Goal: Task Accomplishment & Management: Use online tool/utility

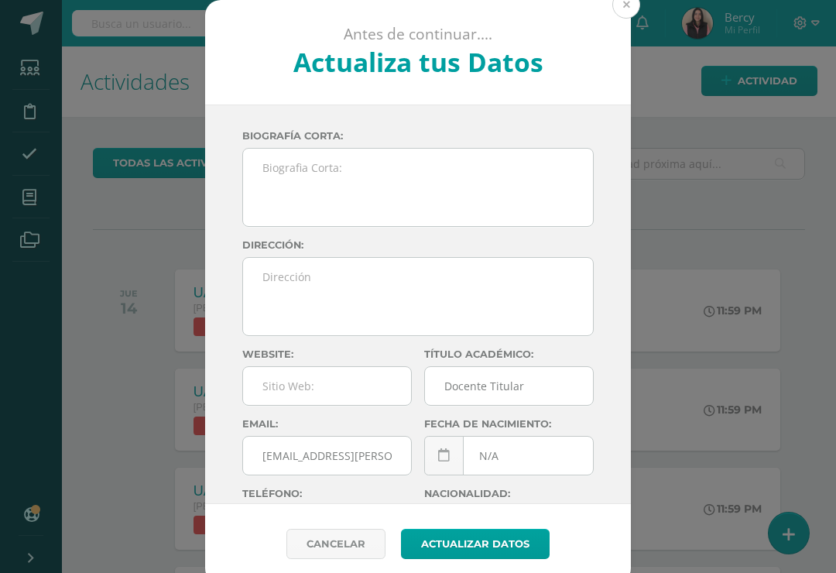
click at [623, 17] on button at bounding box center [626, 5] width 28 height 28
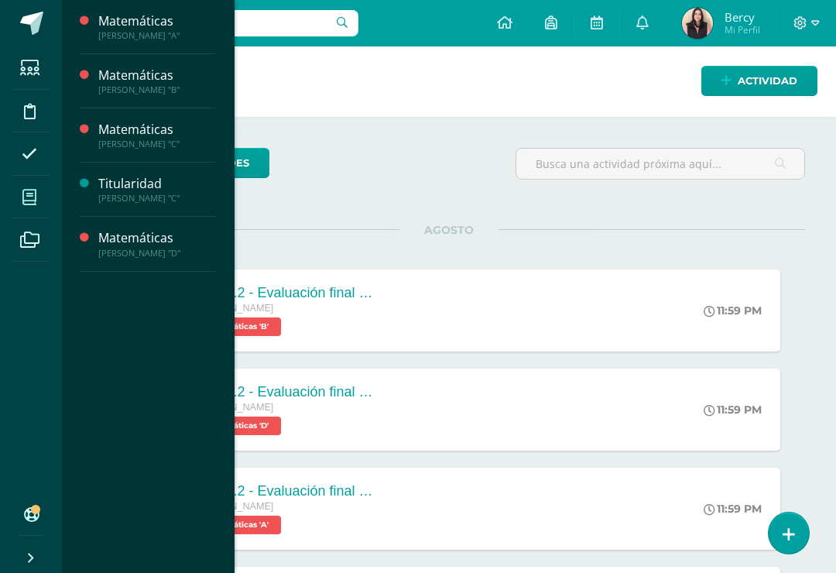
click at [32, 210] on span at bounding box center [29, 197] width 35 height 35
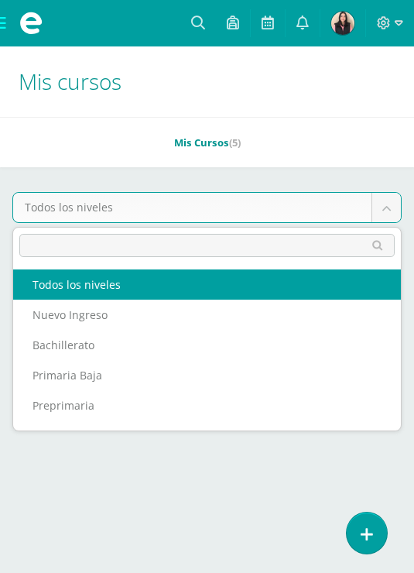
click at [161, 202] on body "Estudiantes Disciplina Asistencia Mis cursos Archivos Soporte Centro de ayuda Ú…" at bounding box center [207, 232] width 414 height 465
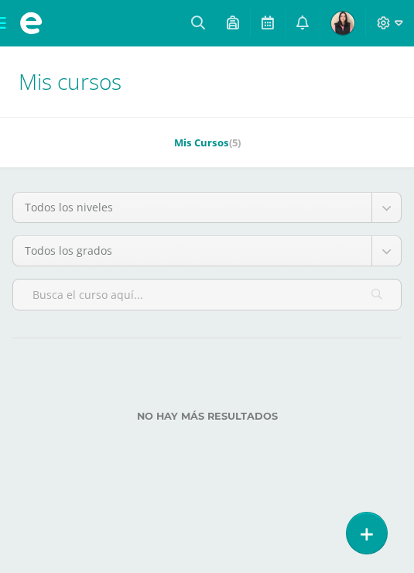
click at [130, 152] on body "Estudiantes Disciplina Asistencia Mis cursos Archivos Soporte Centro de ayuda Ú…" at bounding box center [207, 232] width 414 height 465
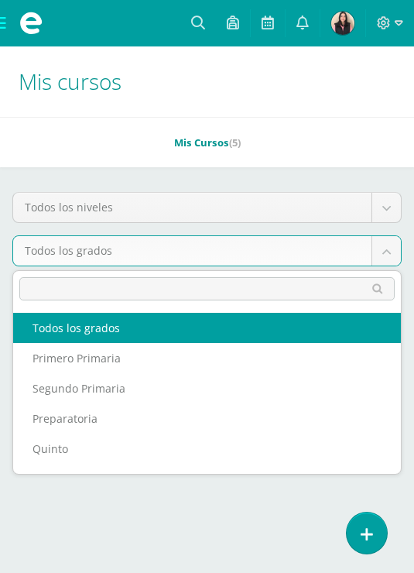
click at [135, 262] on body "Estudiantes Disciplina Asistencia Mis cursos Archivos Soporte Centro de ayuda Ú…" at bounding box center [207, 232] width 414 height 465
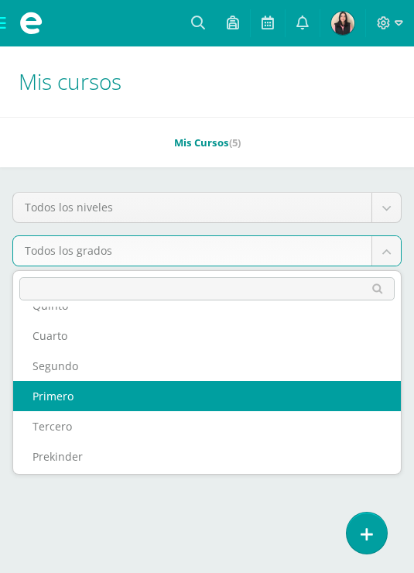
scroll to position [146, 0]
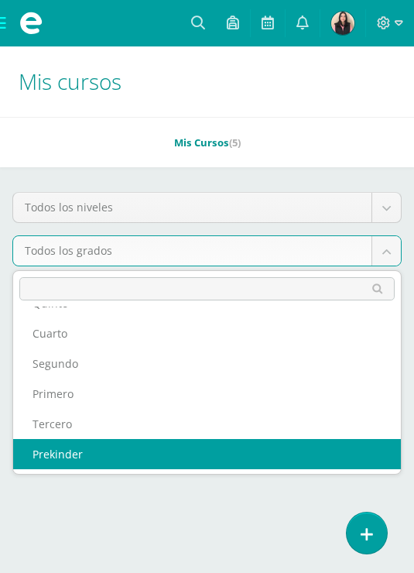
select select "15"
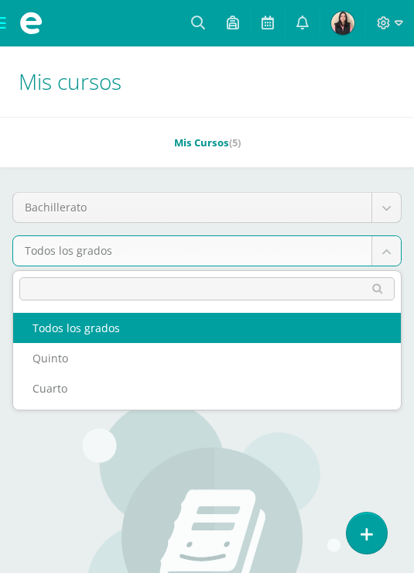
click at [129, 246] on body "Estudiantes Disciplina Asistencia Mis cursos Archivos Soporte Centro de ayuda Ú…" at bounding box center [207, 407] width 414 height 815
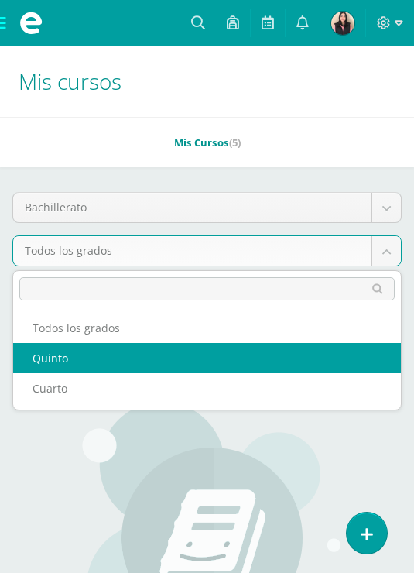
select select "28"
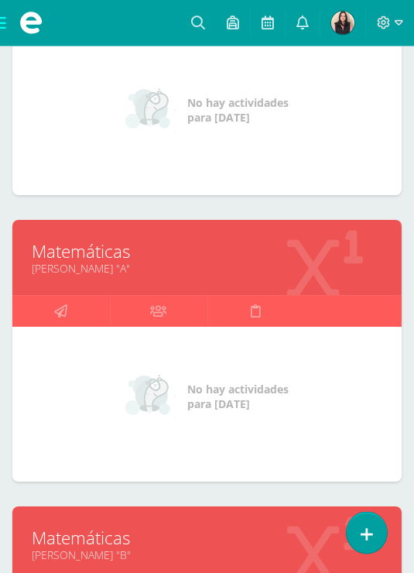
scroll to position [435, 0]
click at [109, 251] on link "Matemáticas" at bounding box center [207, 251] width 351 height 24
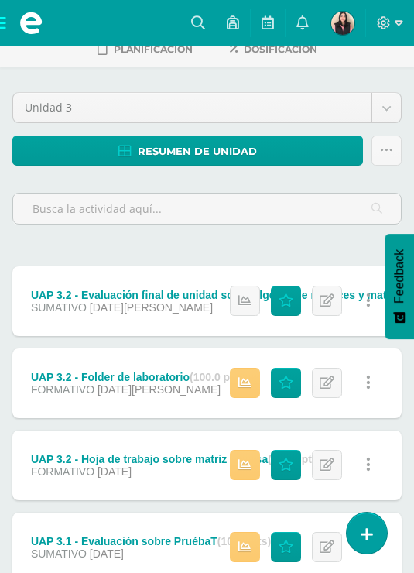
scroll to position [355, 0]
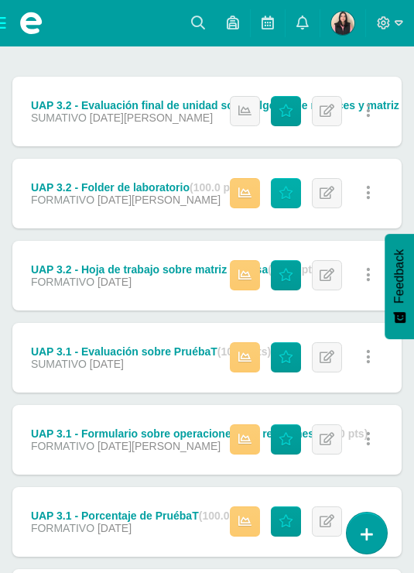
click at [283, 190] on icon at bounding box center [286, 193] width 15 height 13
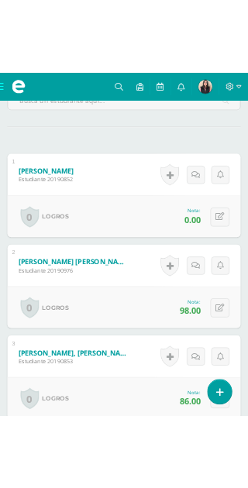
scroll to position [749, 0]
